Goal: Check status: Check status

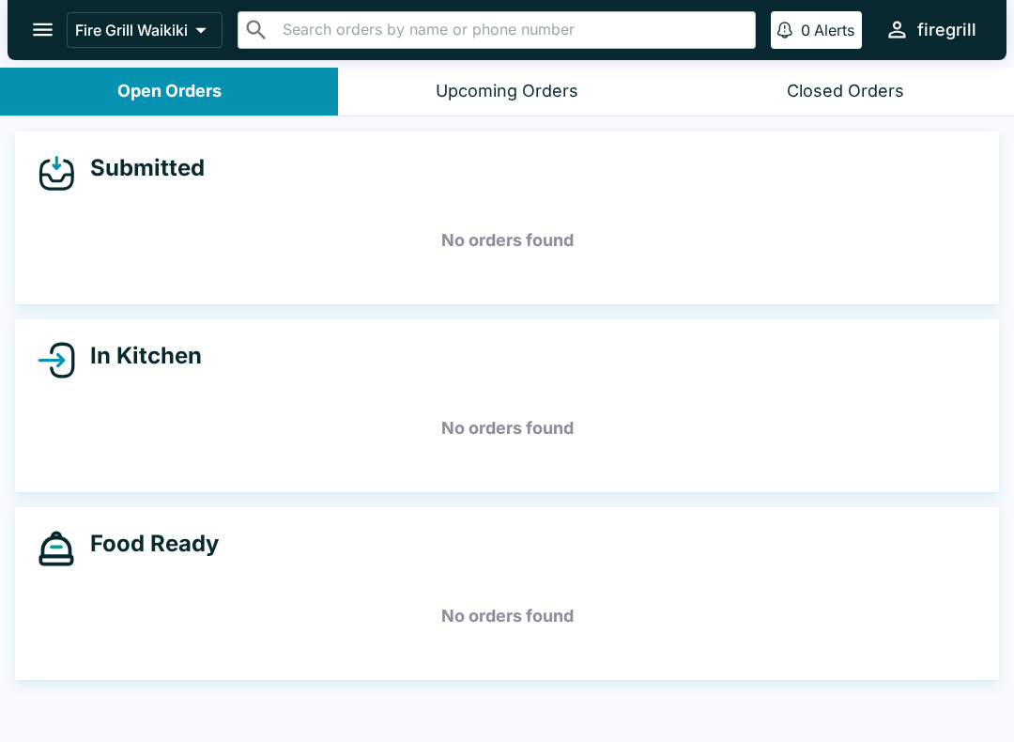
click at [888, 98] on div "Closed Orders" at bounding box center [845, 92] width 117 height 22
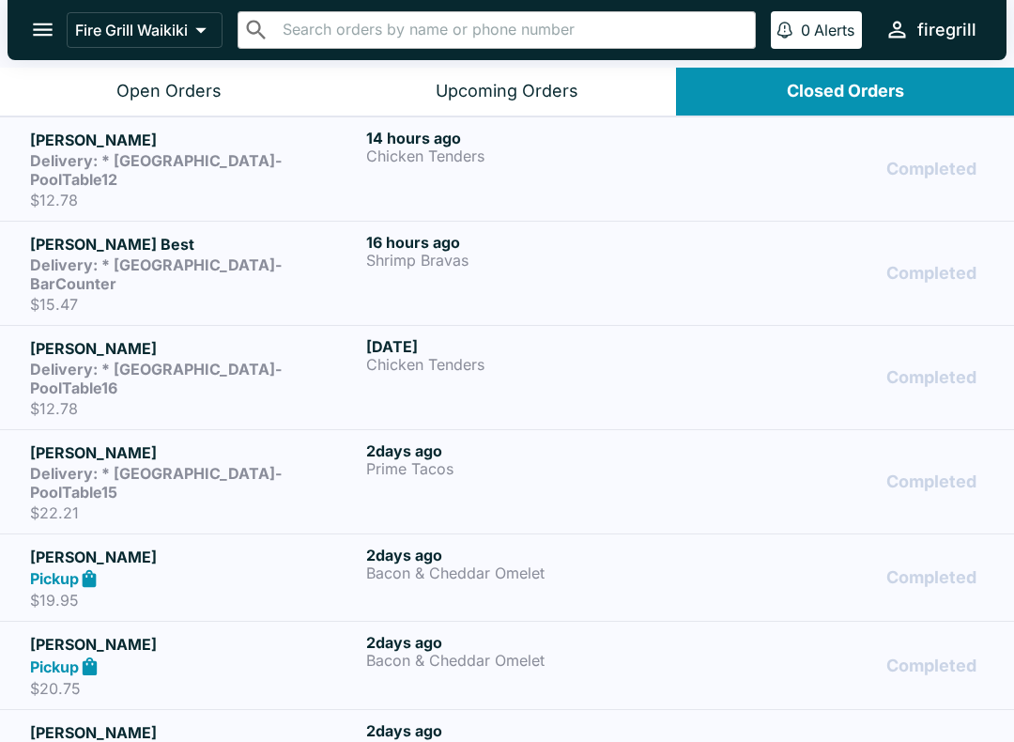
click at [490, 252] on p "Shrimp Bravas" at bounding box center [530, 260] width 329 height 17
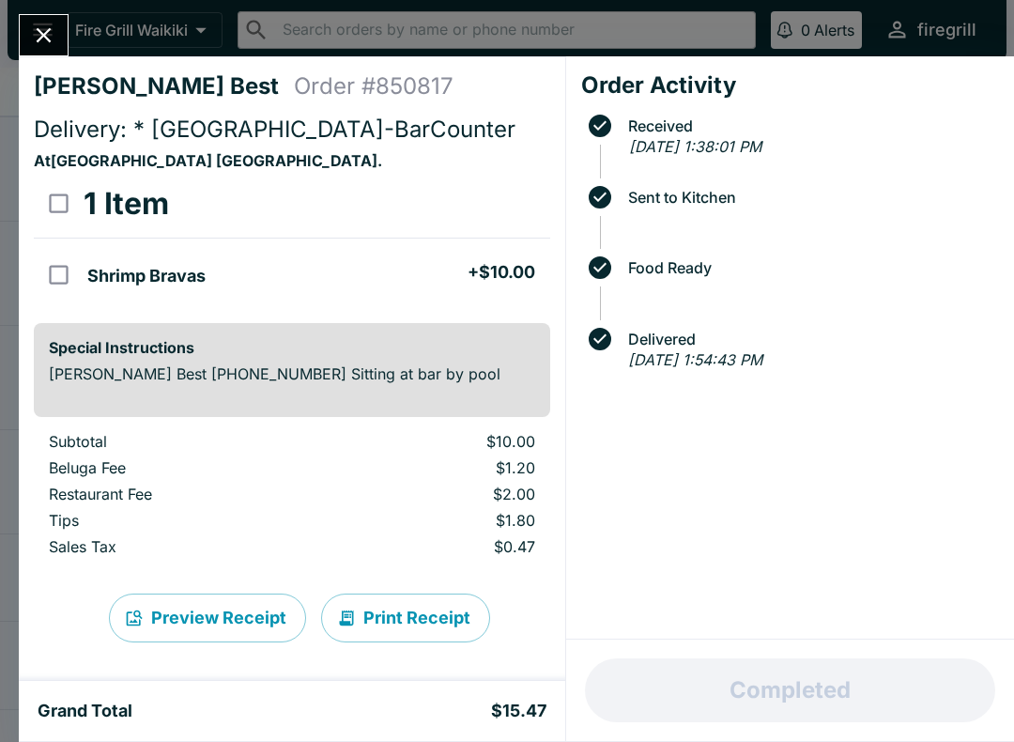
click at [36, 38] on icon "Close" at bounding box center [43, 35] width 25 height 25
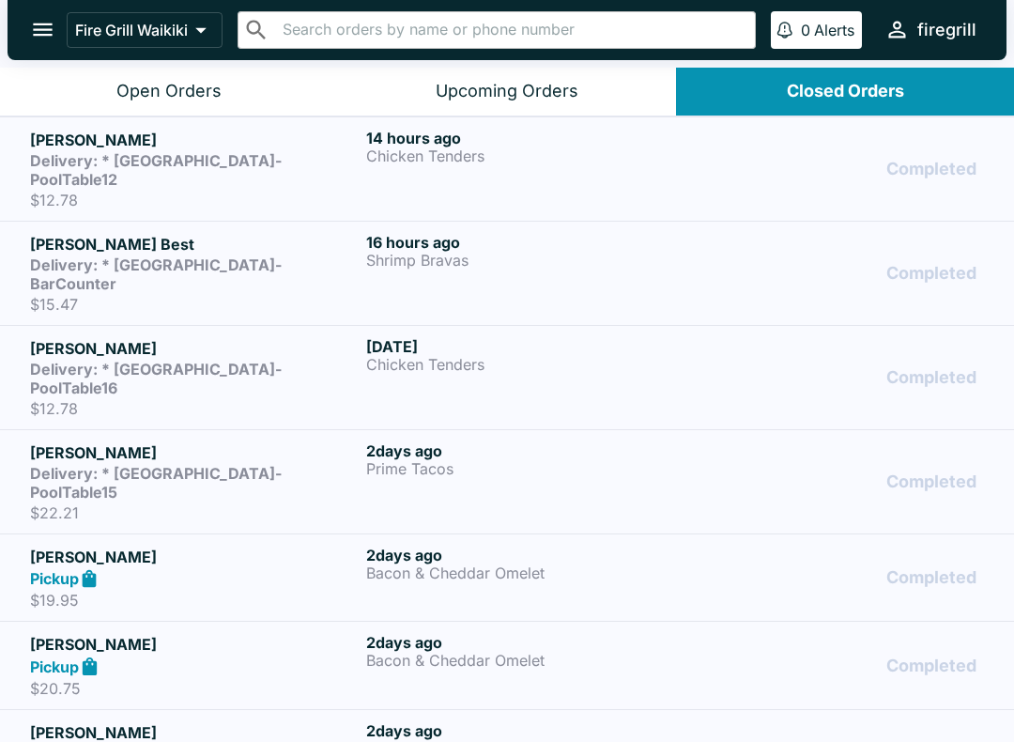
click at [272, 143] on h5 "[PERSON_NAME]" at bounding box center [194, 140] width 329 height 23
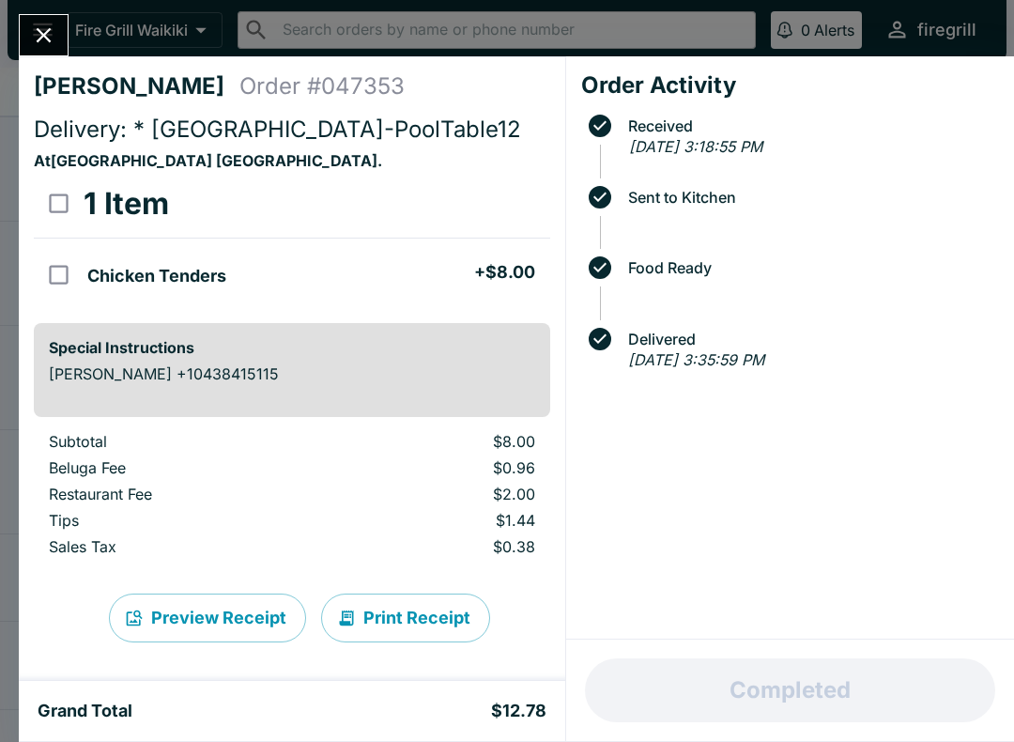
click at [40, 39] on icon "Close" at bounding box center [44, 35] width 15 height 15
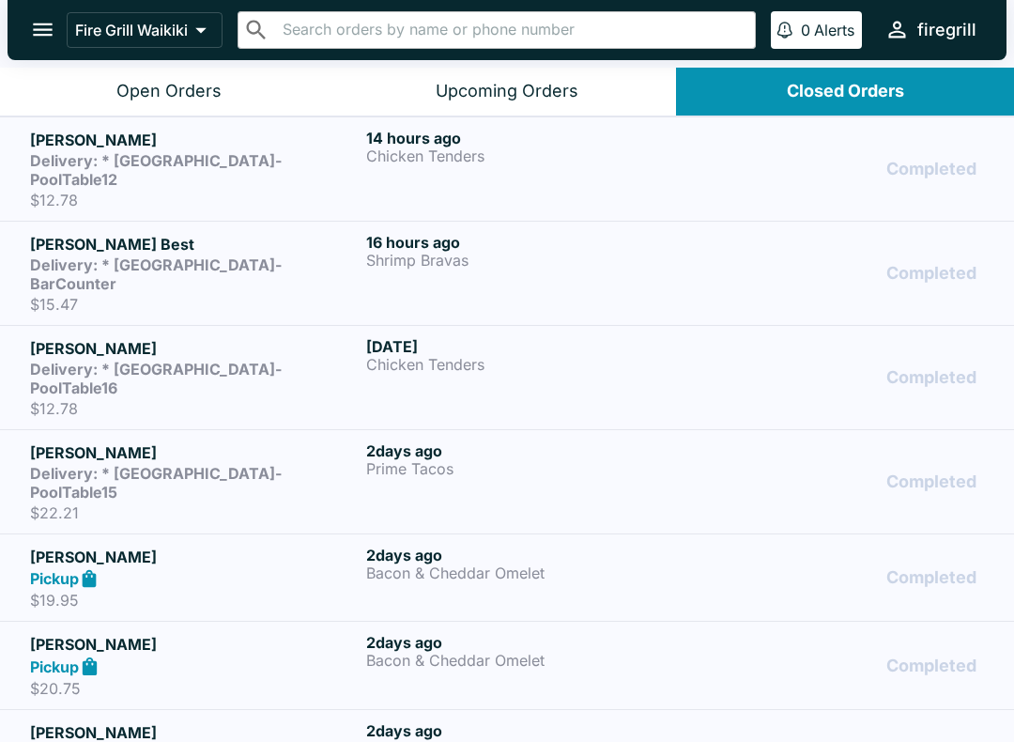
click at [318, 233] on h5 "[PERSON_NAME] Best" at bounding box center [194, 244] width 329 height 23
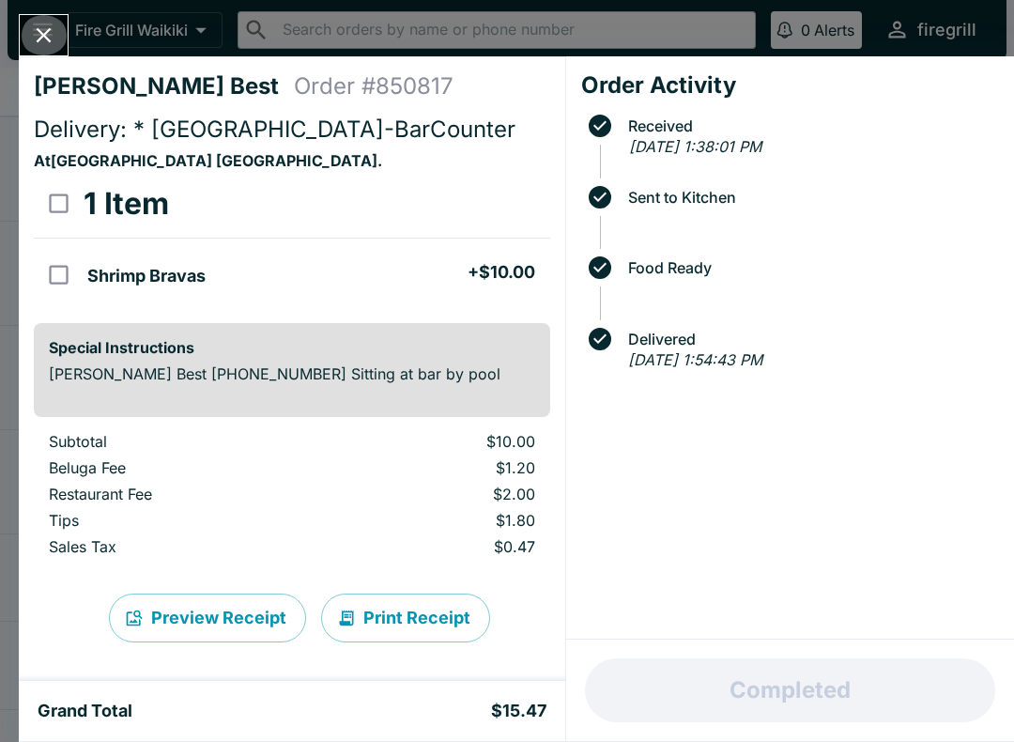
click at [39, 46] on icon "Close" at bounding box center [43, 35] width 25 height 25
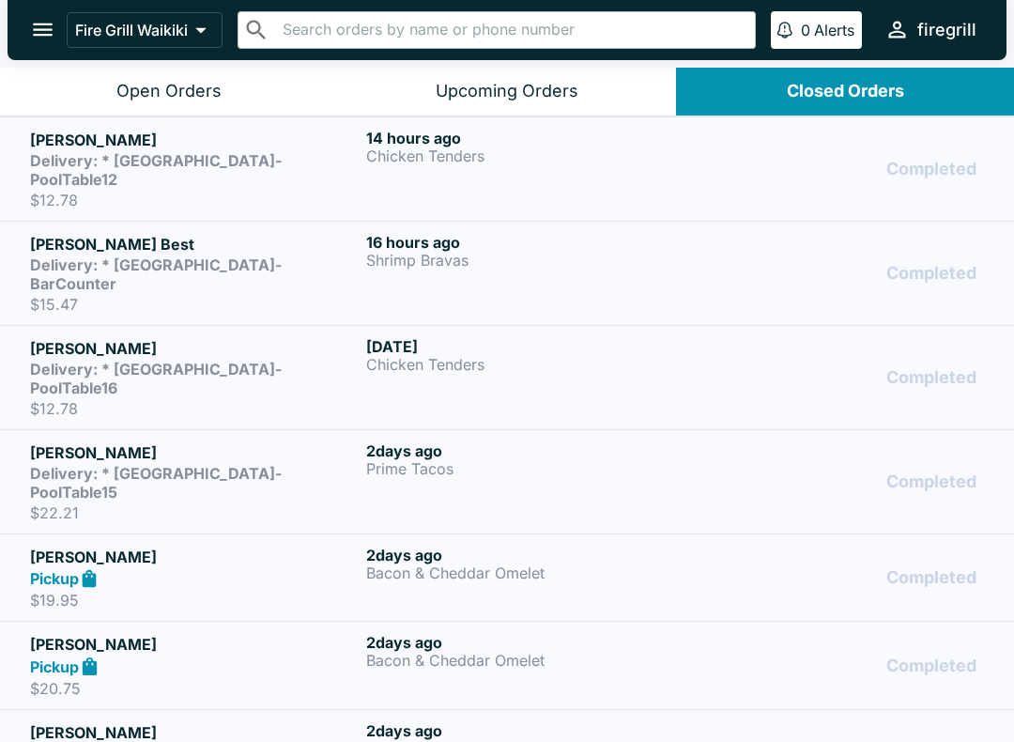
click at [171, 85] on div "Open Orders" at bounding box center [168, 92] width 105 height 22
